Goal: Download file/media

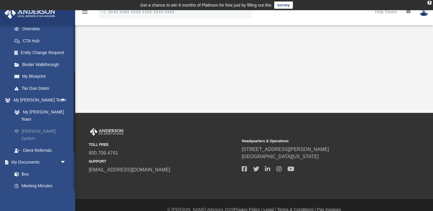
scroll to position [94, 0]
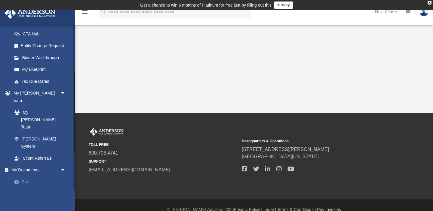
click at [25, 176] on link "Box" at bounding box center [41, 182] width 67 height 12
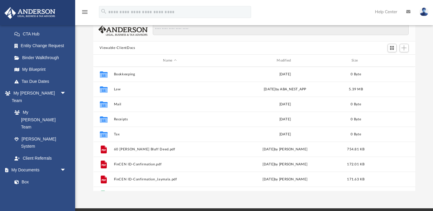
scroll to position [48, 0]
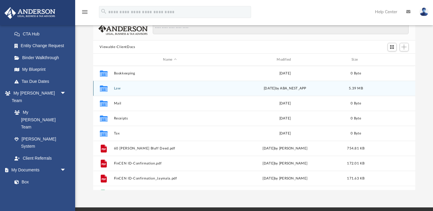
click at [114, 87] on button "Law" at bounding box center [170, 89] width 112 height 4
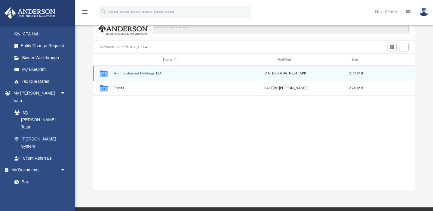
click at [123, 75] on button "Aum Brahmand Holdings LLC" at bounding box center [170, 74] width 112 height 4
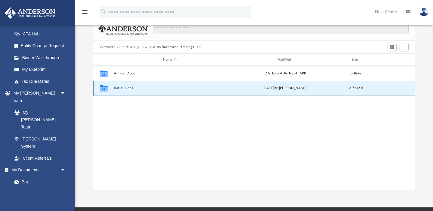
click at [123, 89] on button "Initial Docs" at bounding box center [170, 89] width 112 height 4
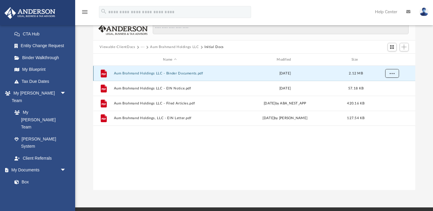
click at [396, 72] on button "More options" at bounding box center [392, 73] width 14 height 9
click at [386, 92] on li "Download" at bounding box center [385, 95] width 17 height 6
click at [390, 74] on span "More options" at bounding box center [391, 73] width 5 height 3
click at [384, 95] on li "Download" at bounding box center [385, 95] width 17 height 6
click at [174, 75] on button "Aum Brahmand Holdings LLC - Binder Documents.pdf" at bounding box center [170, 74] width 112 height 4
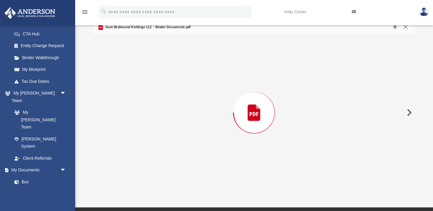
scroll to position [4867, 0]
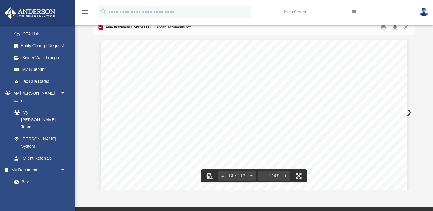
click at [395, 28] on button "Download" at bounding box center [394, 27] width 11 height 9
